Goal: Task Accomplishment & Management: Use online tool/utility

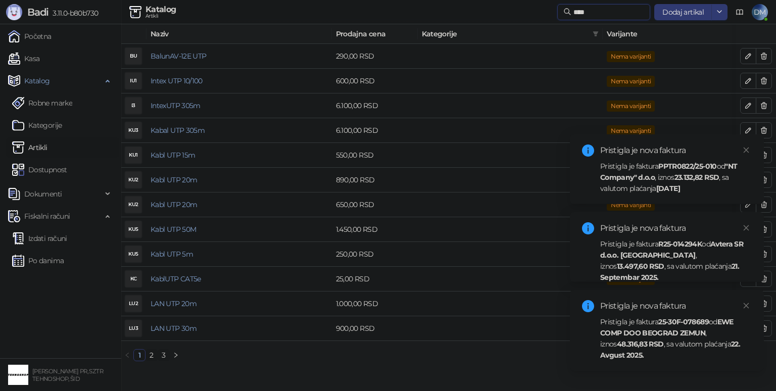
drag, startPoint x: 578, startPoint y: 12, endPoint x: 451, endPoint y: 3, distance: 127.7
click at [452, 4] on div "Katalog Artikli *** Dodaj artikal DM" at bounding box center [388, 12] width 760 height 24
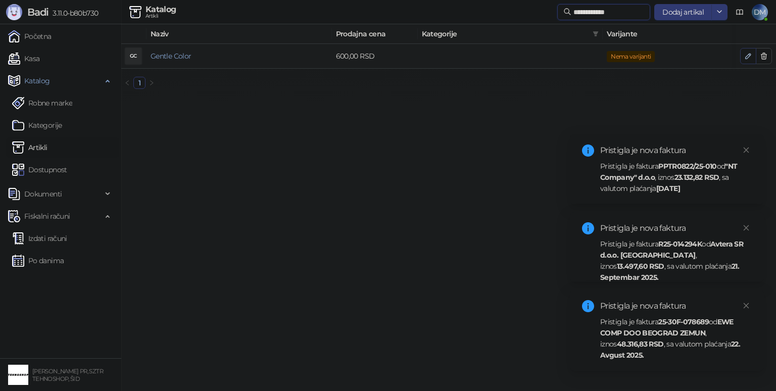
type input "**********"
click at [748, 55] on icon "button" at bounding box center [748, 56] width 5 height 5
